Goal: Task Accomplishment & Management: Manage account settings

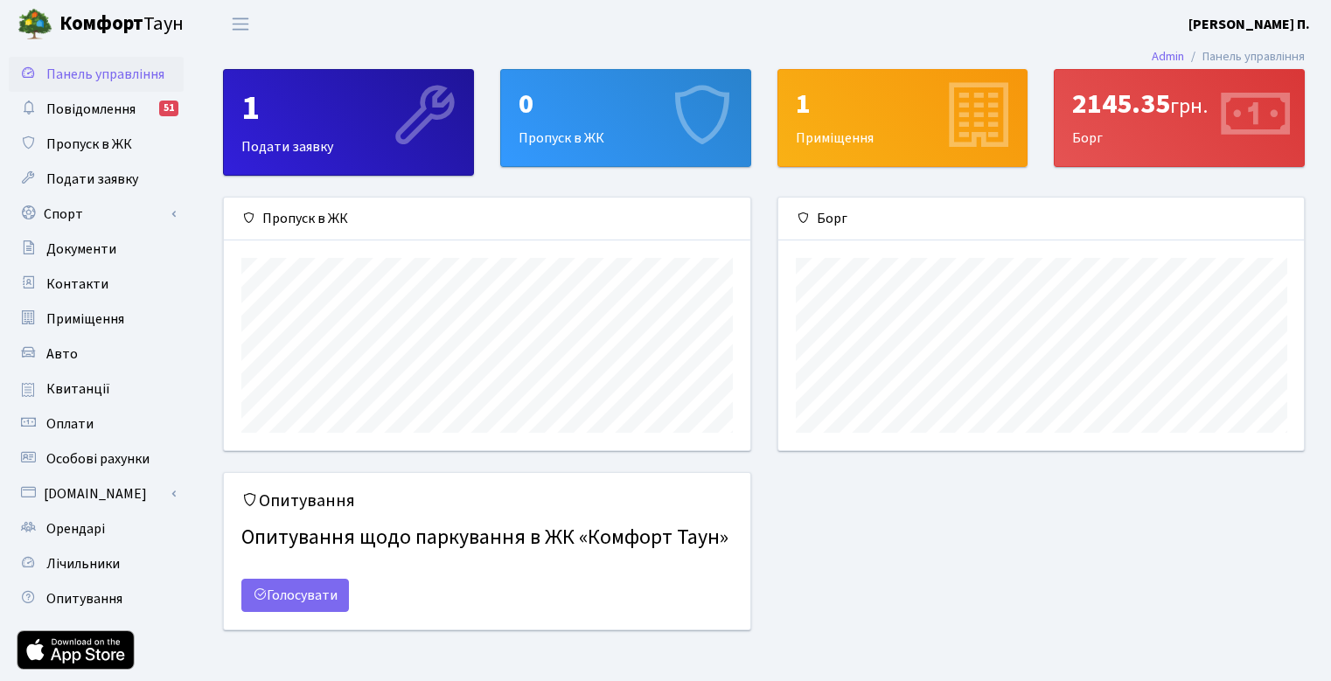
scroll to position [253, 526]
click at [108, 115] on span "Повідомлення" at bounding box center [90, 109] width 89 height 19
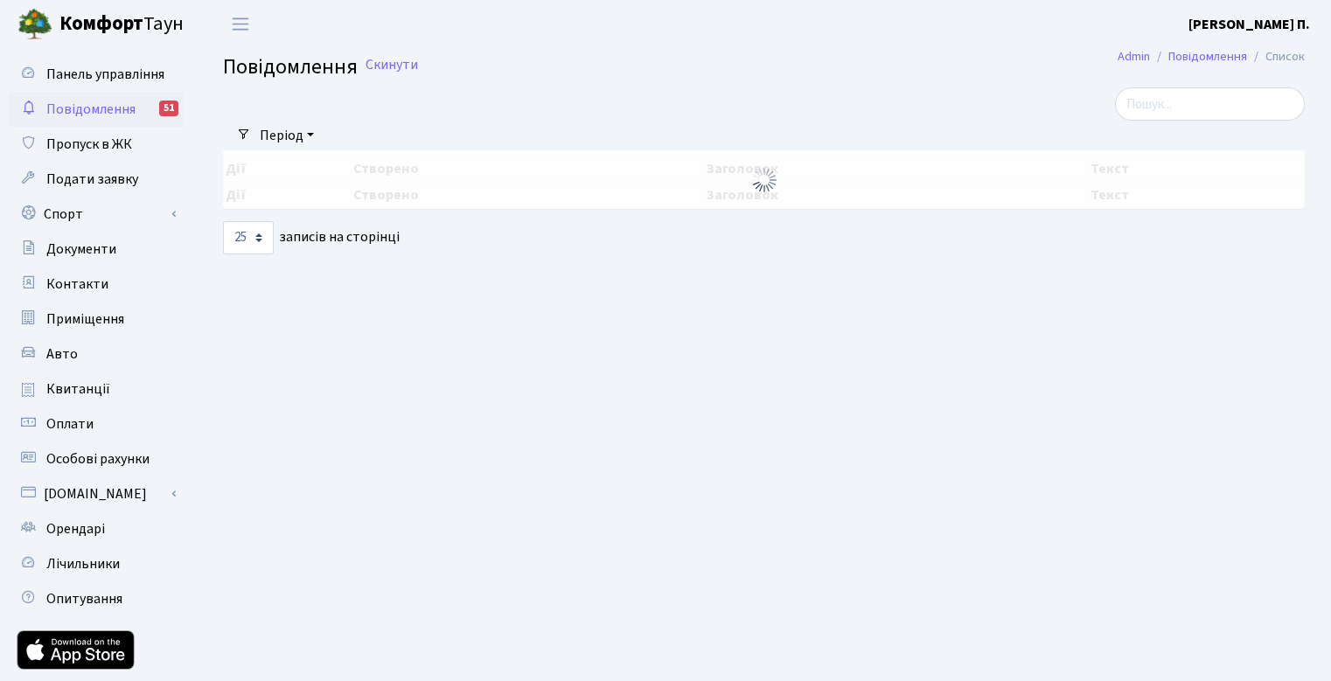
select select "25"
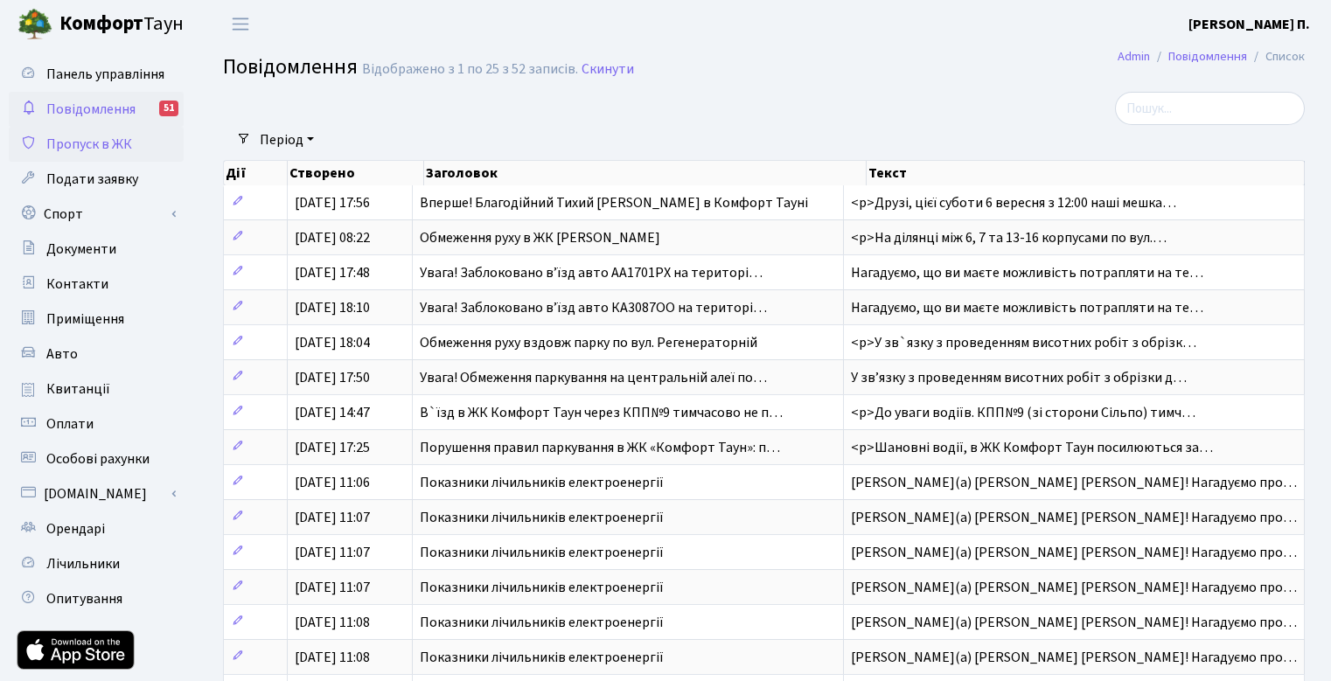
click at [115, 150] on span "Пропуск в ЖК" at bounding box center [89, 144] width 86 height 19
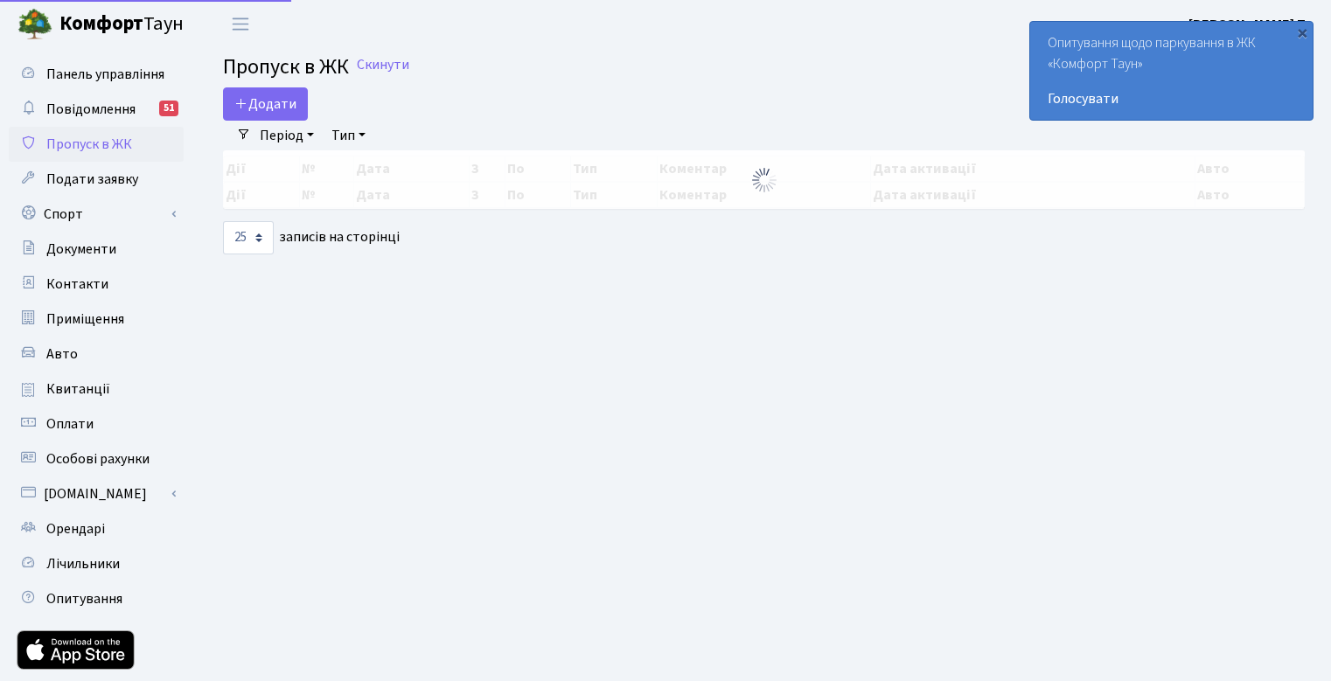
select select "25"
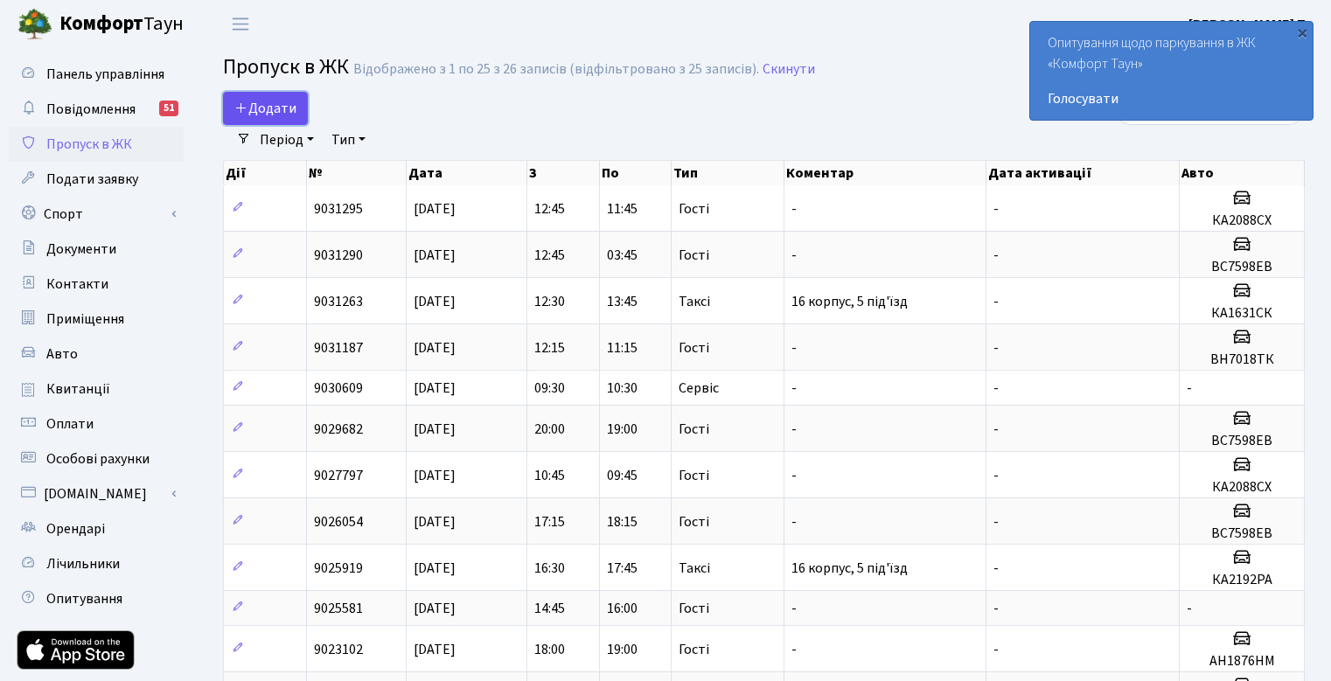
click at [292, 108] on span "Додати" at bounding box center [265, 108] width 62 height 19
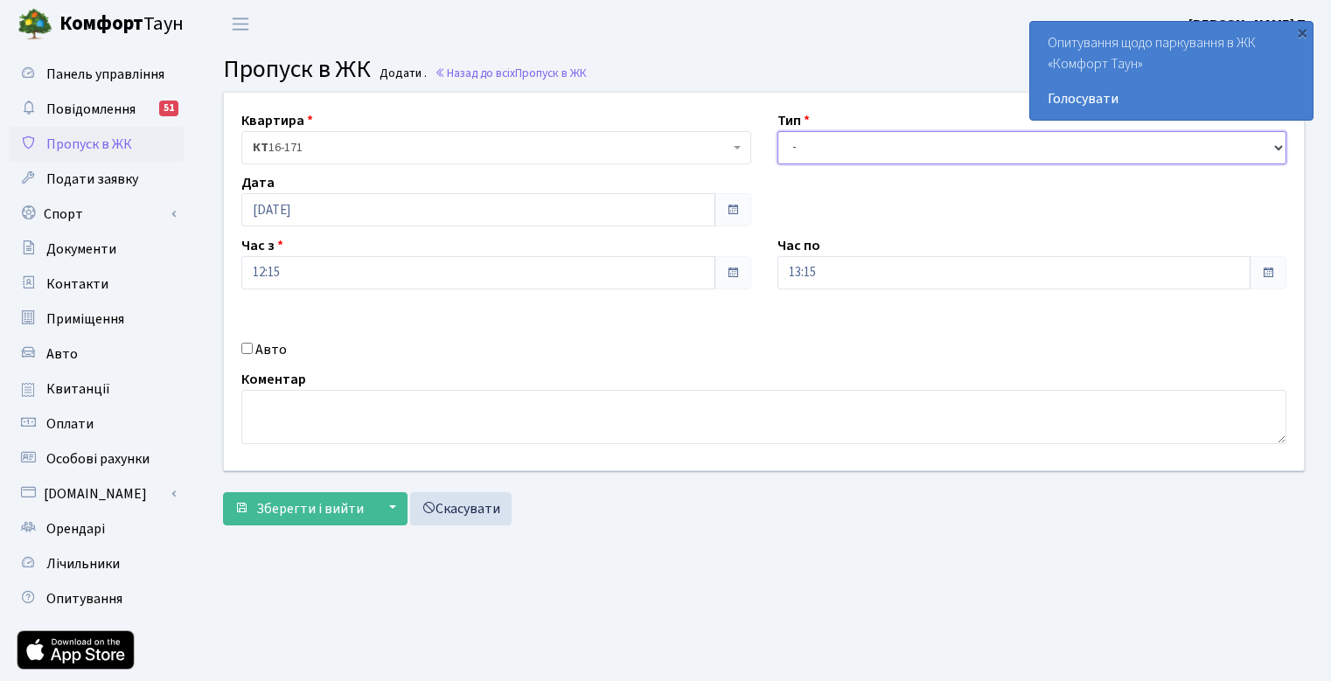
click at [863, 154] on select "- Доставка Таксі Гості Сервіс" at bounding box center [1032, 147] width 510 height 33
click at [844, 101] on div "Квартира <b>КТ</b>&nbsp;&nbsp;&nbsp;&nbsp;16-171 КТ 16-171 Тип - Доставка Таксі…" at bounding box center [764, 282] width 1106 height 378
click at [454, 515] on link "Скасувати" at bounding box center [460, 508] width 101 height 33
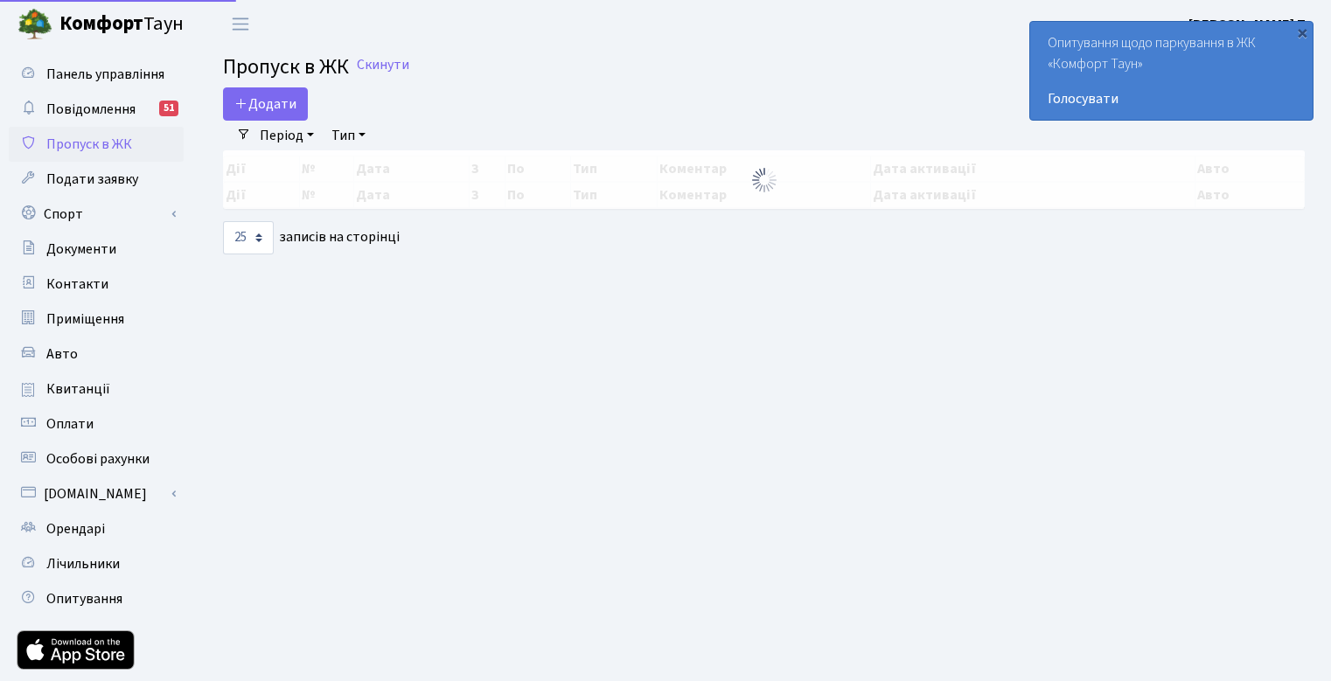
select select "25"
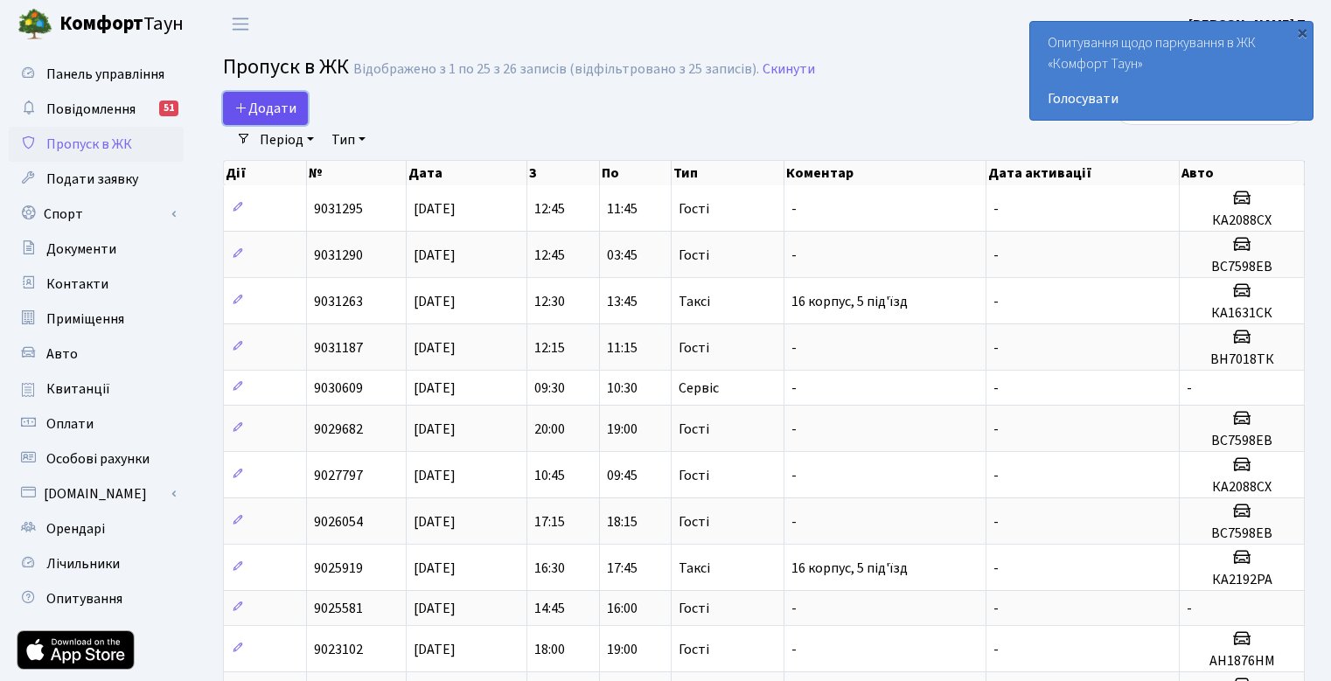
click at [292, 109] on span "Додати" at bounding box center [265, 108] width 62 height 19
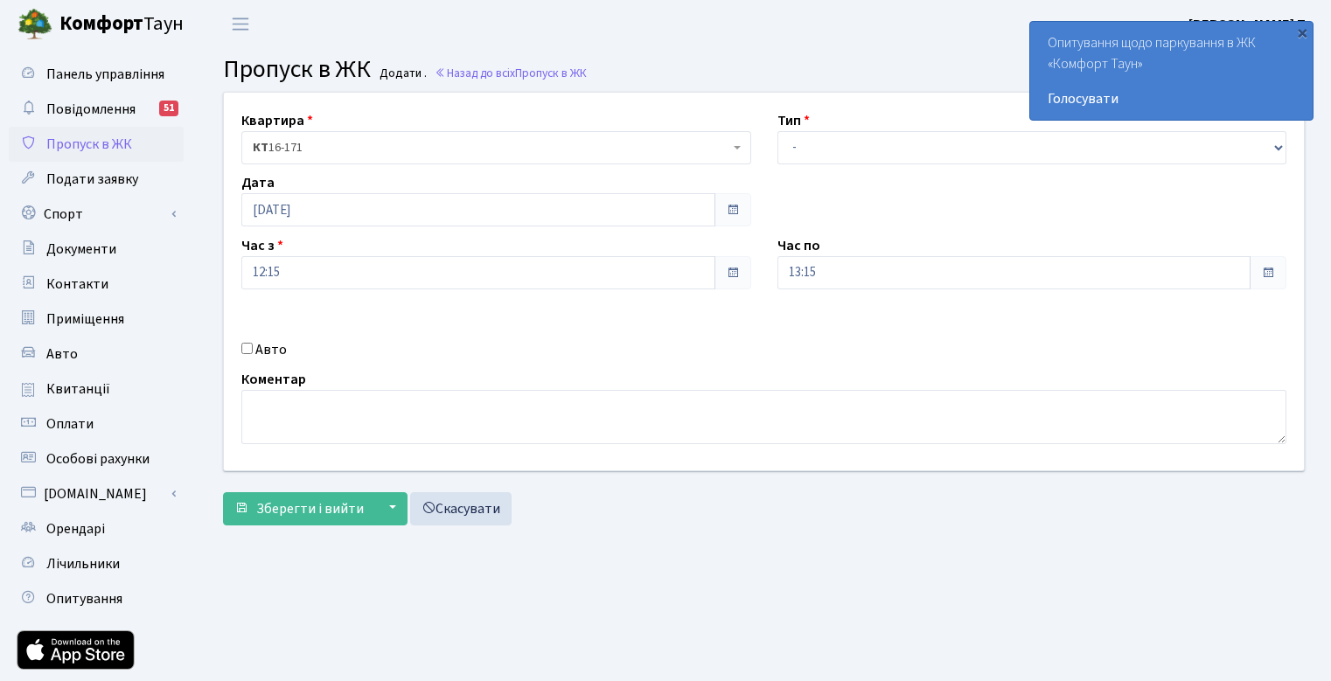
click at [247, 350] on input "Авто" at bounding box center [246, 348] width 11 height 11
checkbox input "false"
click at [805, 149] on select "- Доставка Таксі Гості Сервіс" at bounding box center [1032, 147] width 510 height 33
drag, startPoint x: 458, startPoint y: 97, endPoint x: 434, endPoint y: 88, distance: 26.0
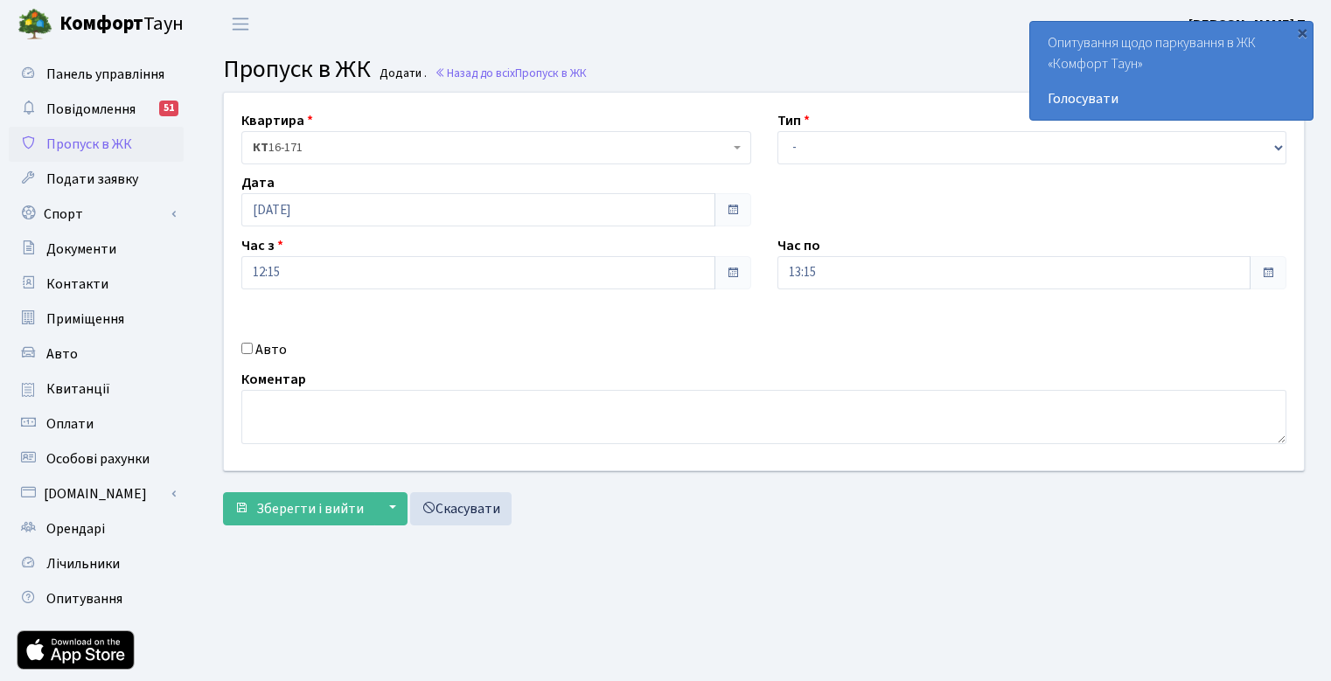
click at [458, 97] on div "Квартира <b>КТ</b>&nbsp;&nbsp;&nbsp;&nbsp;16-171 КТ 16-171 Тип - Доставка Таксі…" at bounding box center [764, 282] width 1106 height 378
click at [466, 515] on link "Скасувати" at bounding box center [460, 508] width 101 height 33
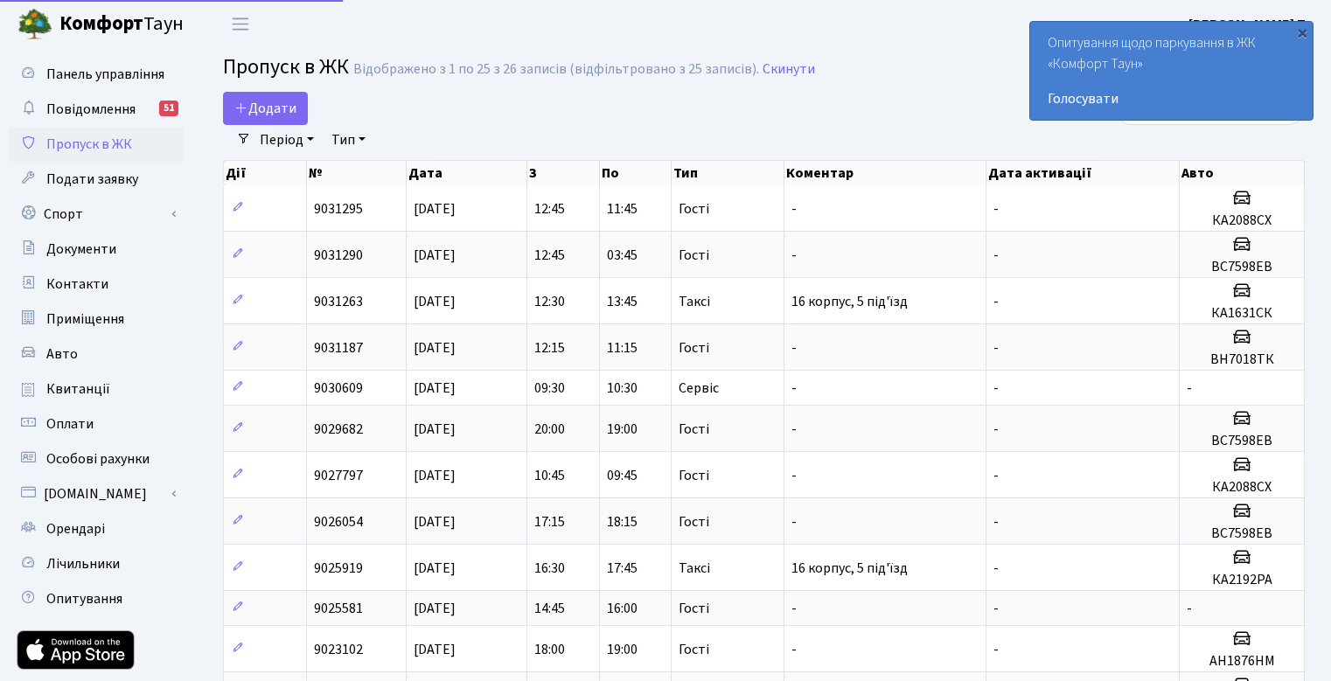
select select "25"
click at [110, 533] on link "Орендарі" at bounding box center [96, 529] width 175 height 35
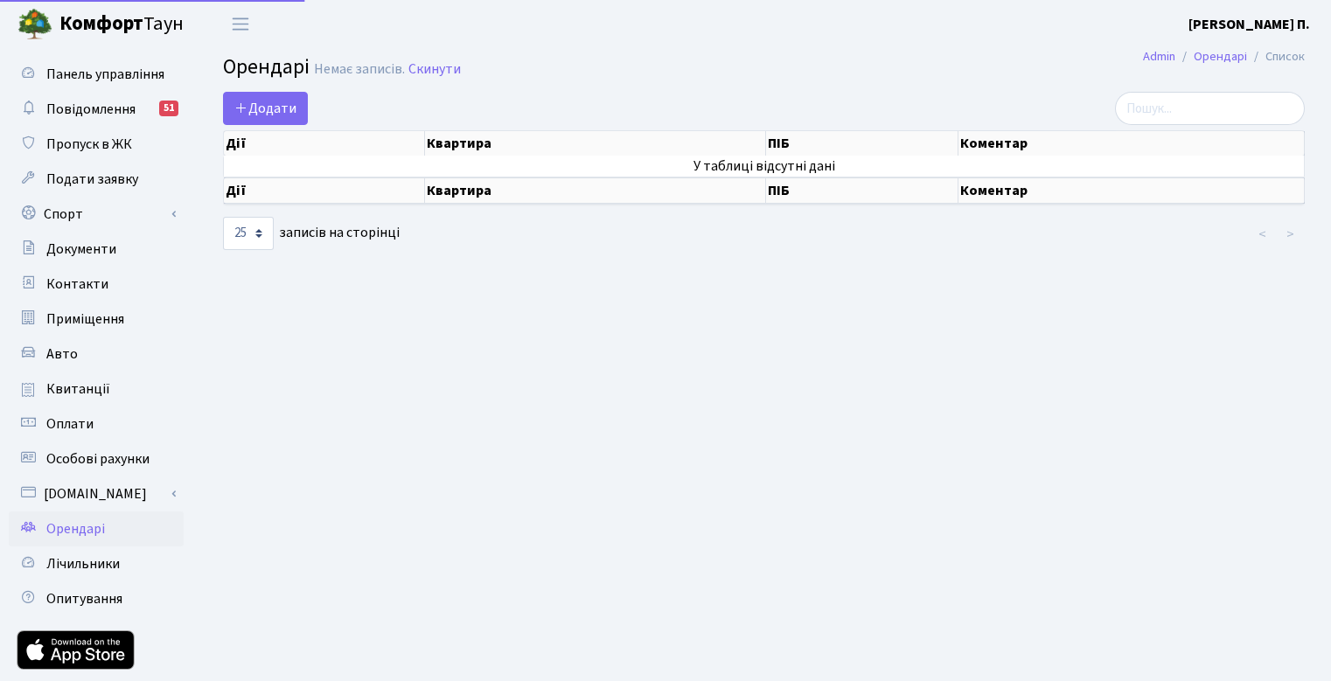
select select "25"
click at [108, 108] on span "Повідомлення" at bounding box center [90, 109] width 89 height 19
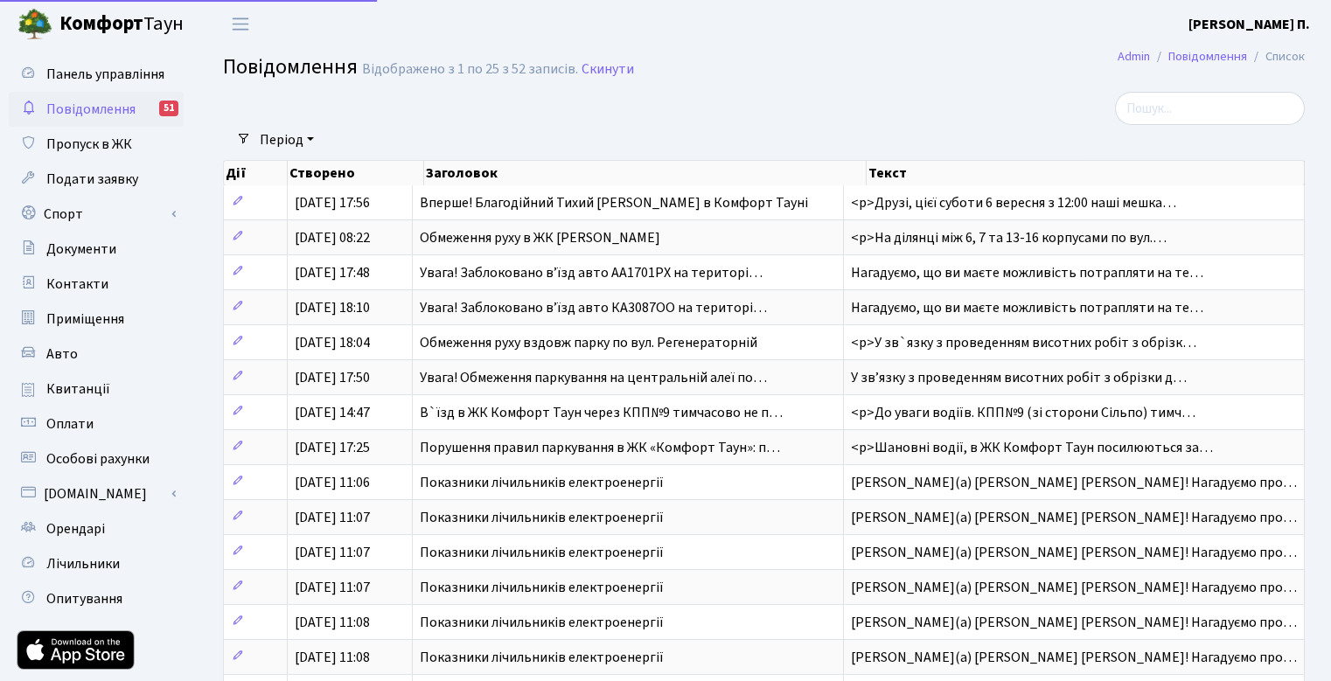
select select "25"
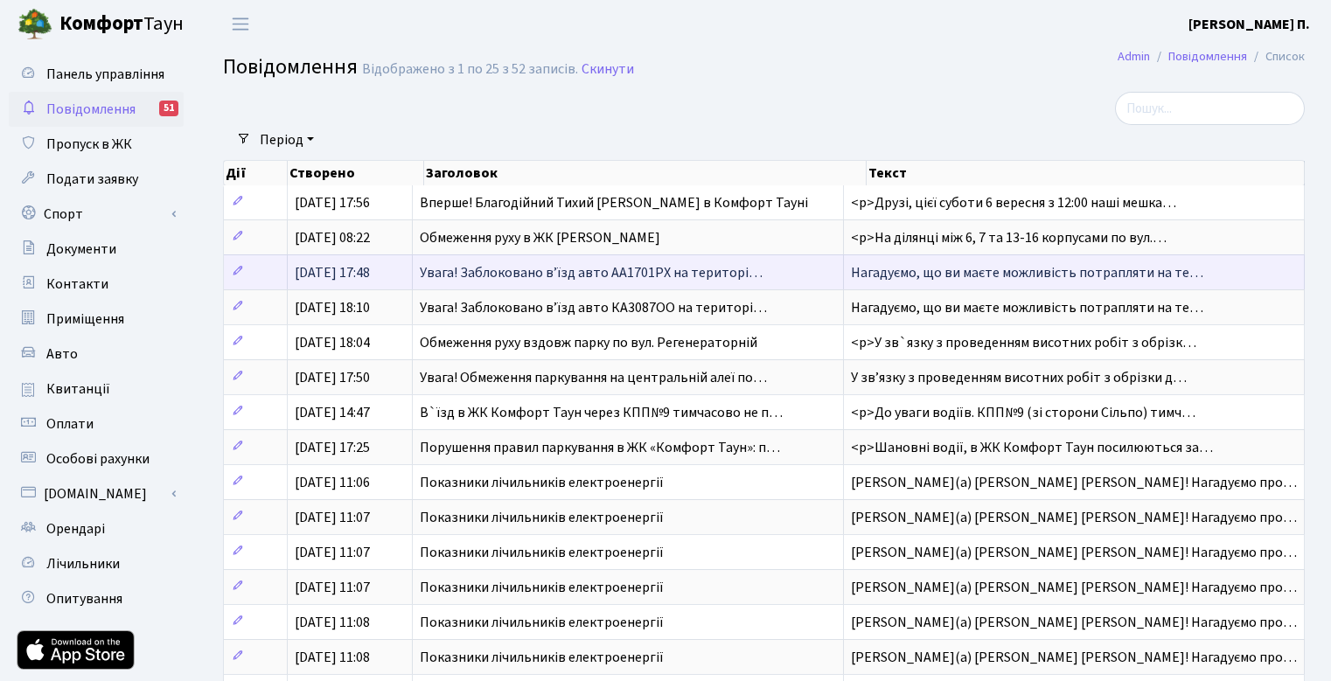
click at [544, 282] on span "Увага! Заблоковано вʼїзд авто АА1701РХ на територі…" at bounding box center [591, 272] width 343 height 19
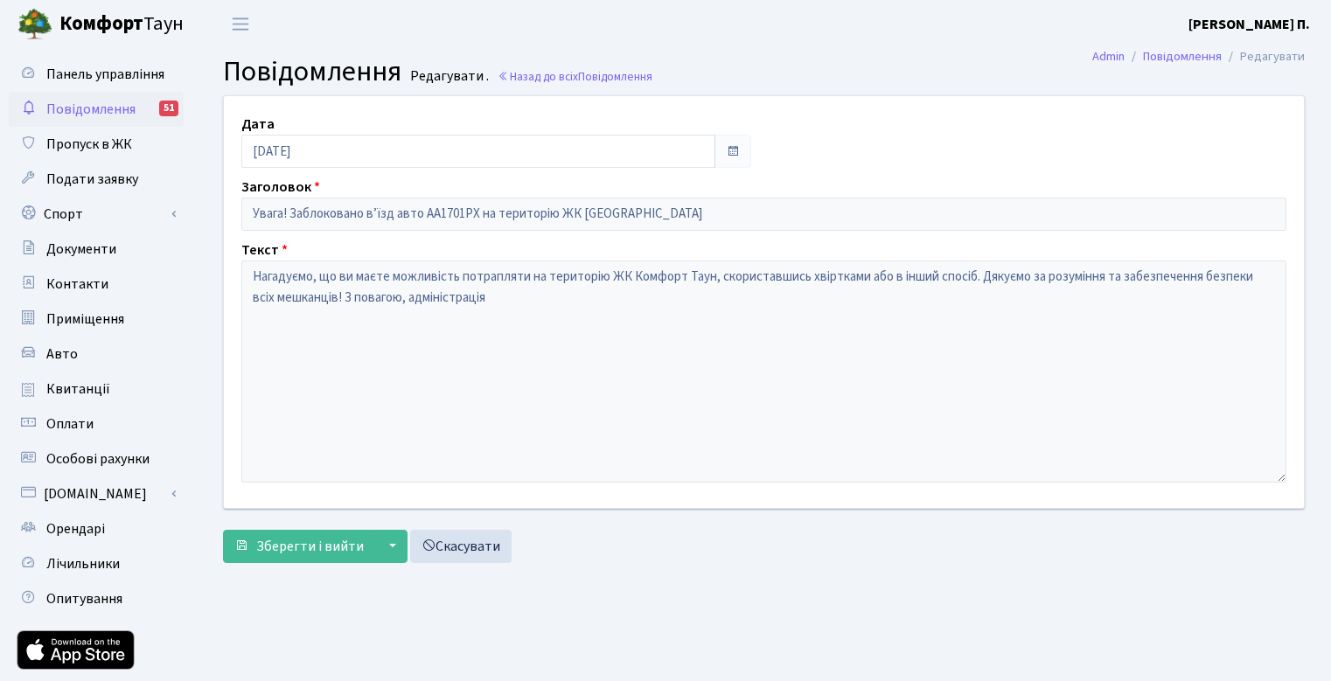
click at [115, 104] on span "Повідомлення" at bounding box center [90, 109] width 89 height 19
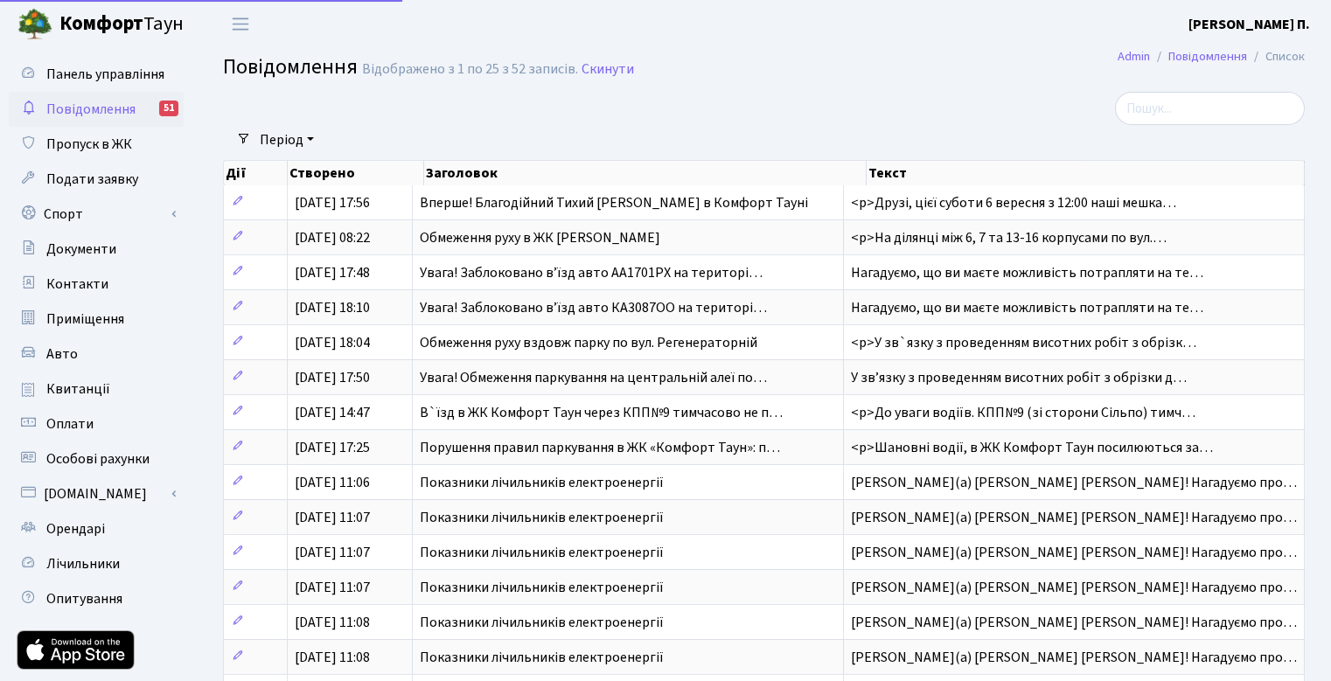
select select "25"
click at [91, 71] on span "Панель управління" at bounding box center [105, 74] width 118 height 19
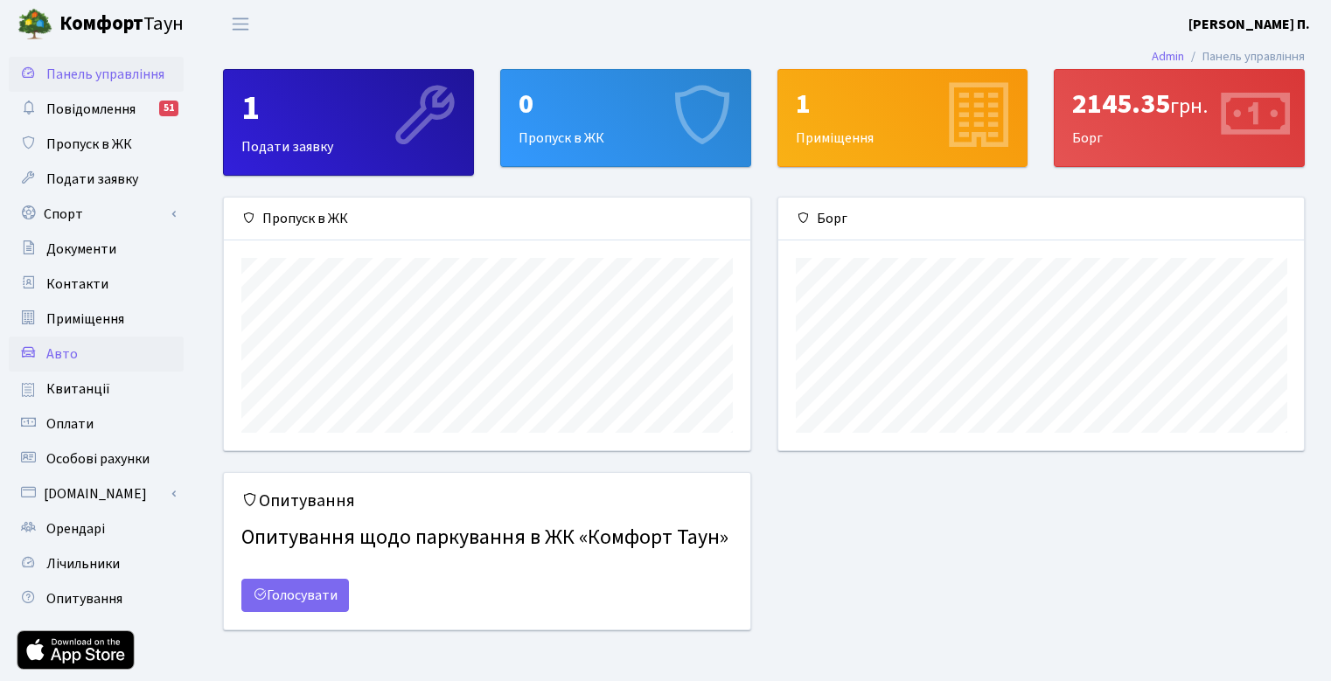
scroll to position [253, 526]
